Goal: Check status: Check status

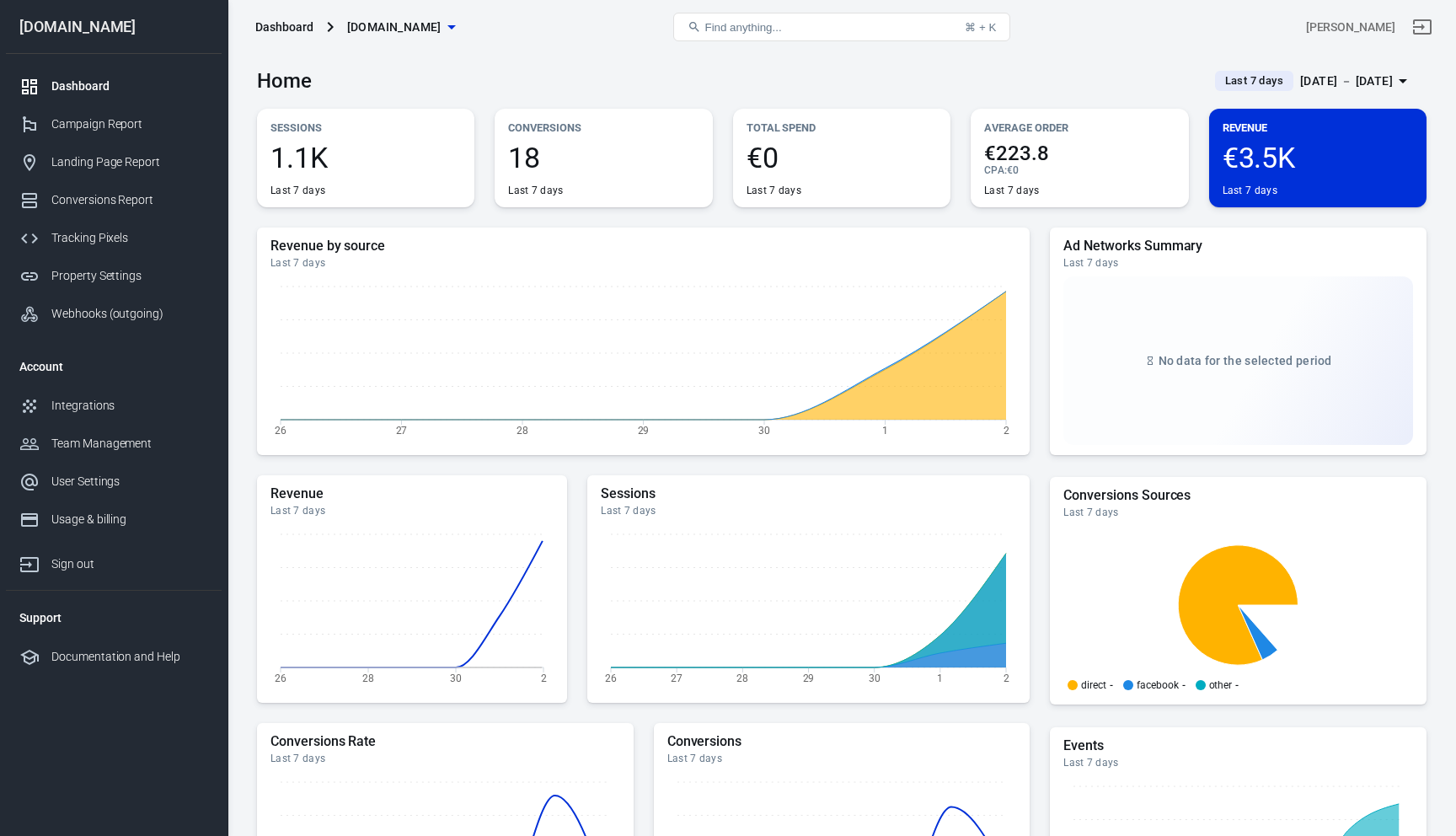
click at [1230, 80] on span "Last 7 days" at bounding box center [1254, 80] width 71 height 17
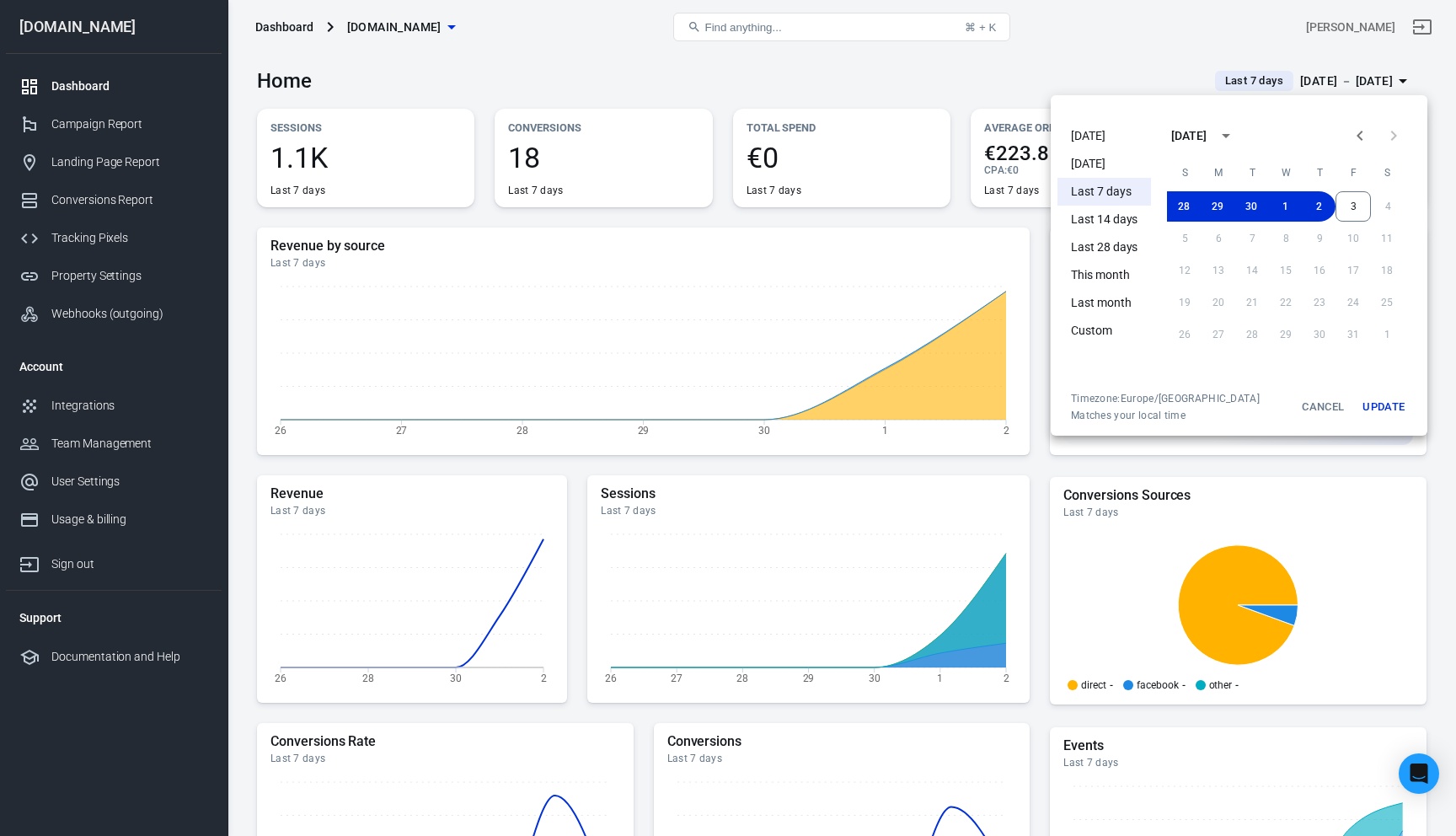
click at [1085, 138] on li "[DATE]" at bounding box center [1104, 136] width 93 height 28
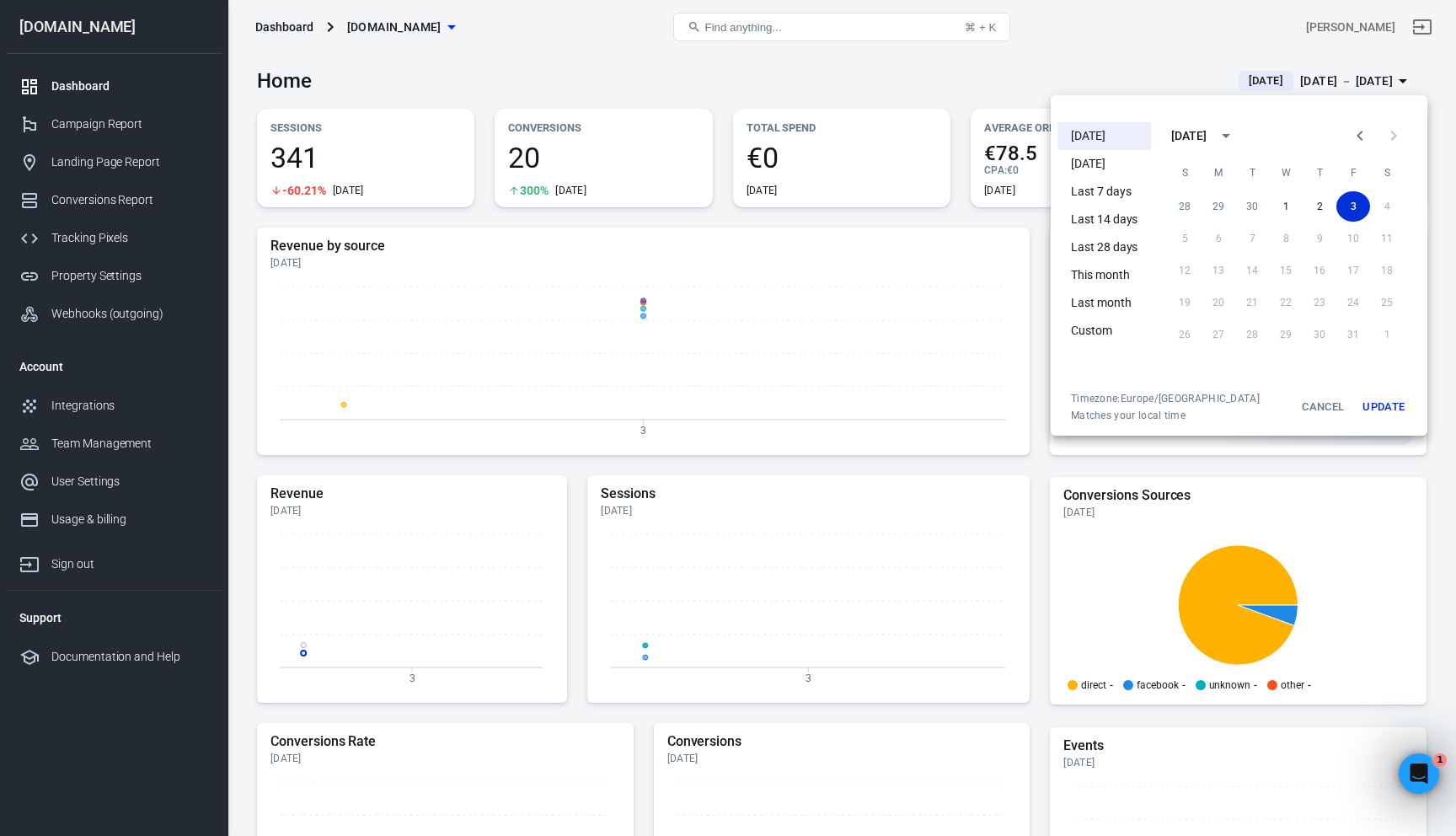
click at [930, 235] on div at bounding box center [728, 418] width 1456 height 836
